Goal: Task Accomplishment & Management: Use online tool/utility

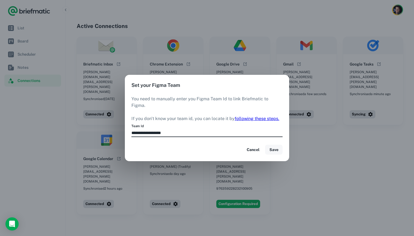
click at [277, 145] on button "Save" at bounding box center [274, 150] width 18 height 10
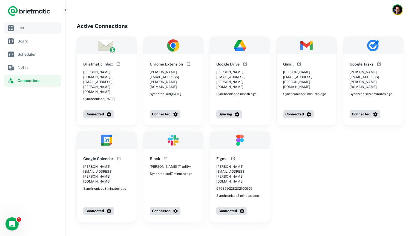
click at [33, 31] on link "List" at bounding box center [32, 28] width 57 height 12
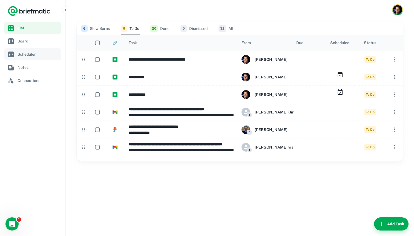
click at [39, 58] on link "Scheduler" at bounding box center [32, 54] width 57 height 12
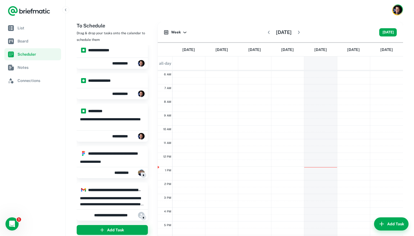
scroll to position [161, 0]
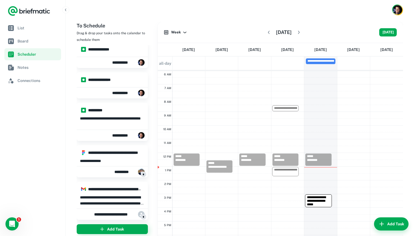
click at [302, 35] on icon "button" at bounding box center [298, 32] width 5 height 5
